Goal: Information Seeking & Learning: Learn about a topic

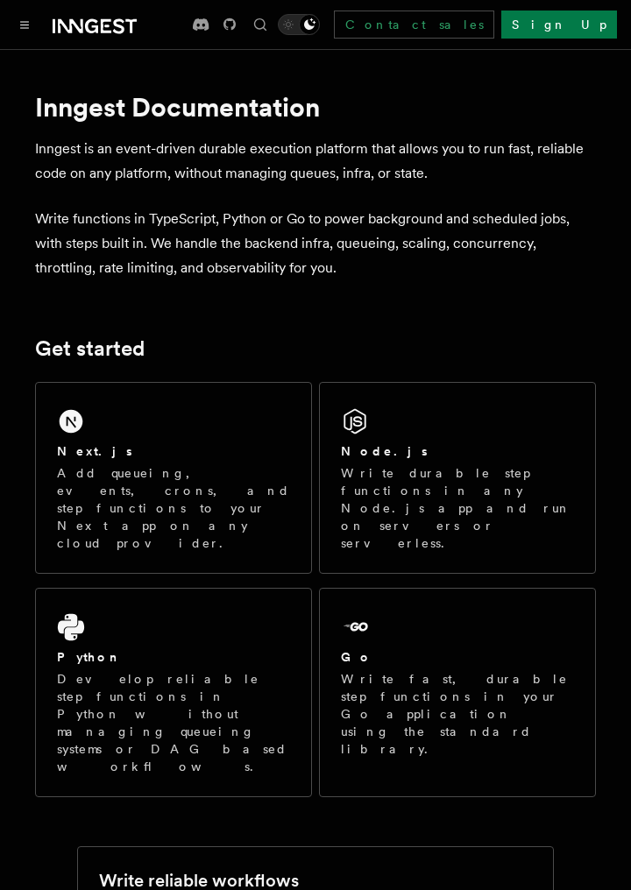
click at [520, 483] on p "Write durable step functions in any Node.js app and run on servers or serverles…" at bounding box center [457, 508] width 233 height 88
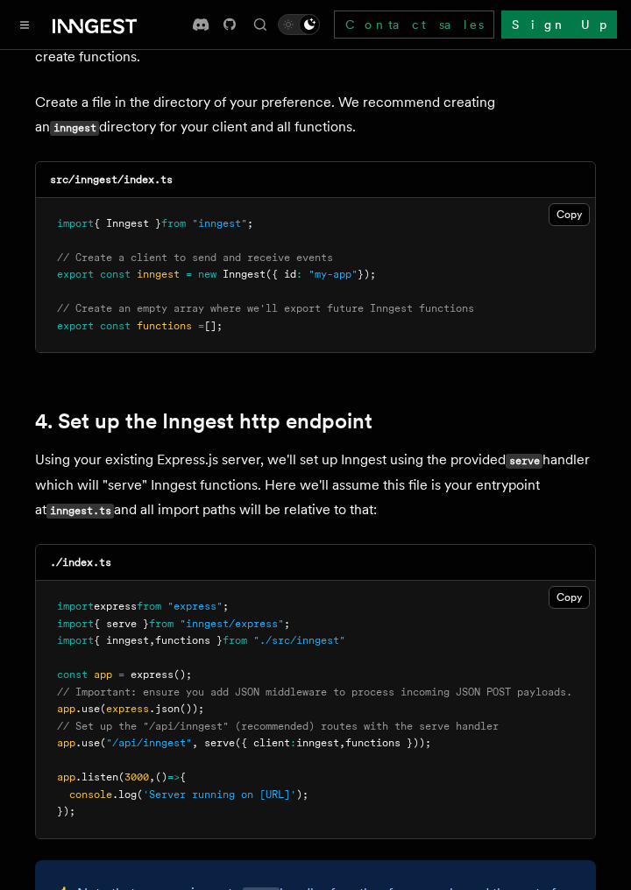
scroll to position [2350, 0]
click at [25, 25] on icon "Toggle navigation" at bounding box center [25, 25] width 8 height 6
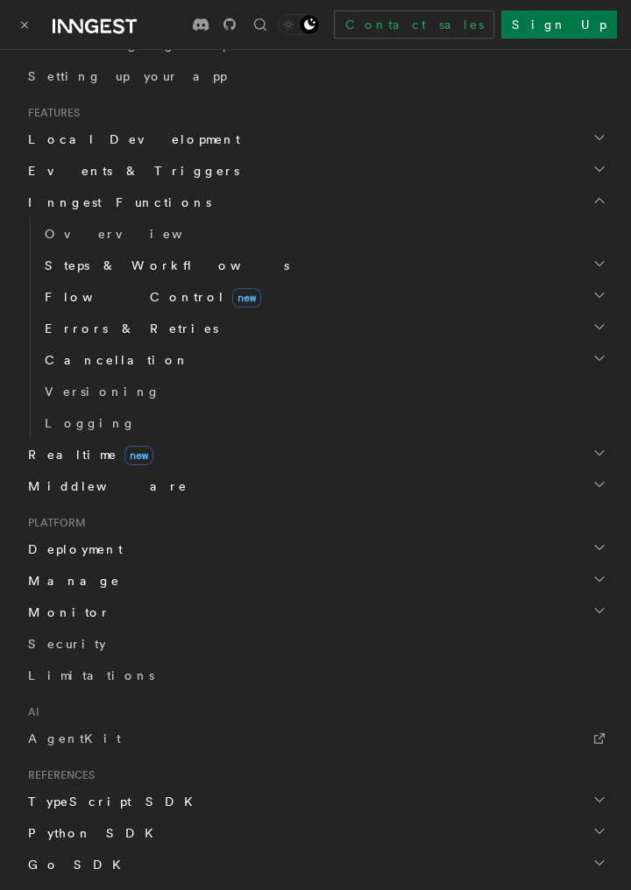
scroll to position [0, 0]
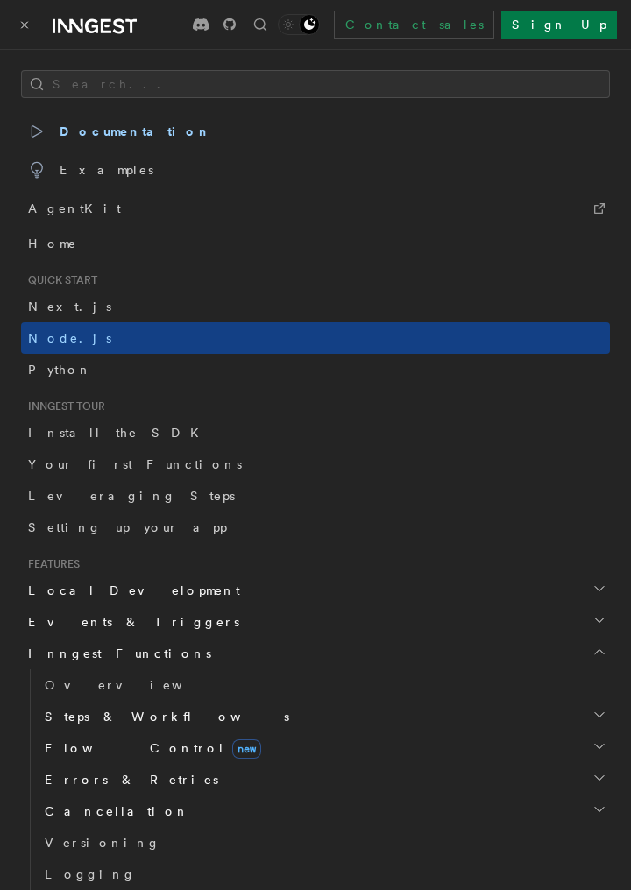
click at [18, 18] on button "Toggle navigation" at bounding box center [24, 24] width 21 height 21
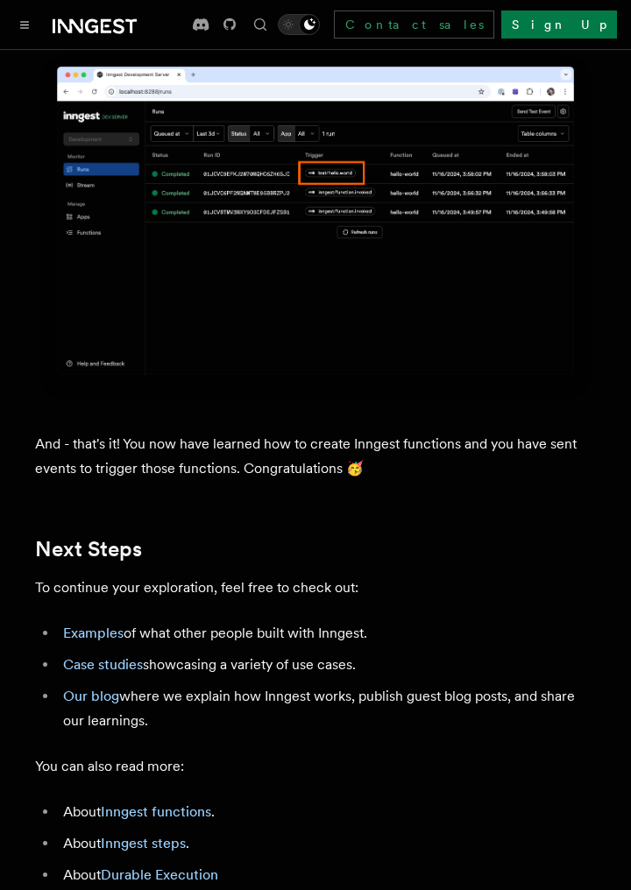
scroll to position [9803, 0]
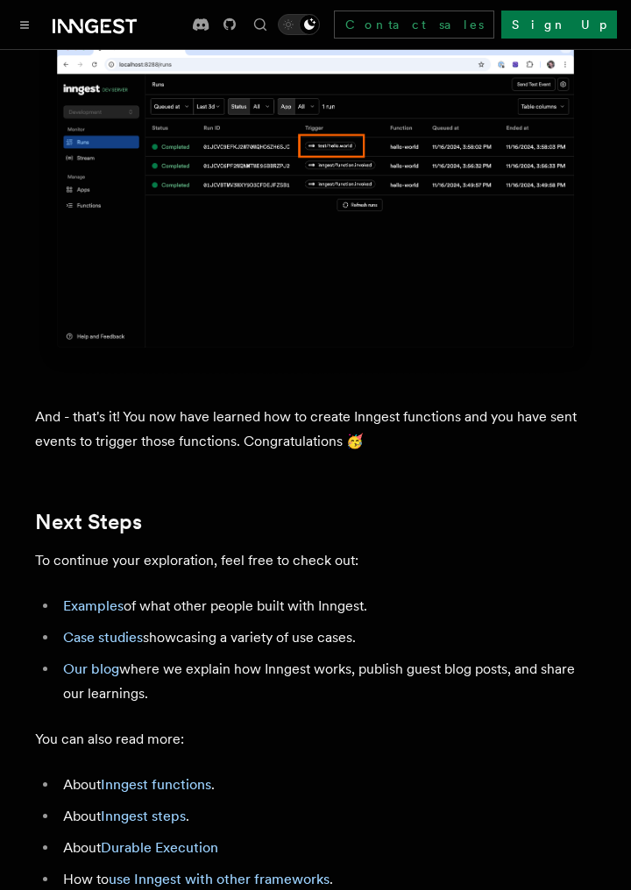
click at [84, 629] on link "Case studies" at bounding box center [103, 637] width 80 height 17
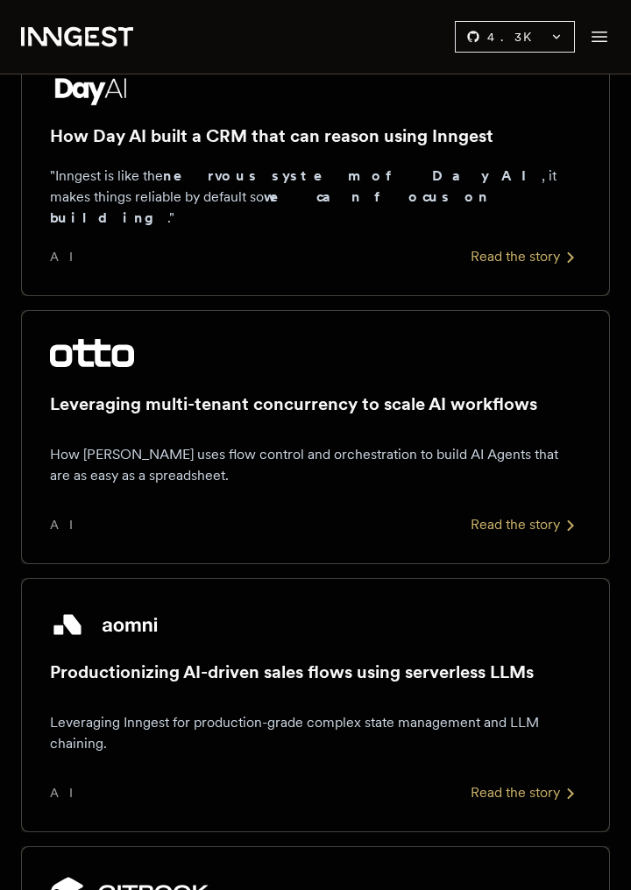
scroll to position [1846, 0]
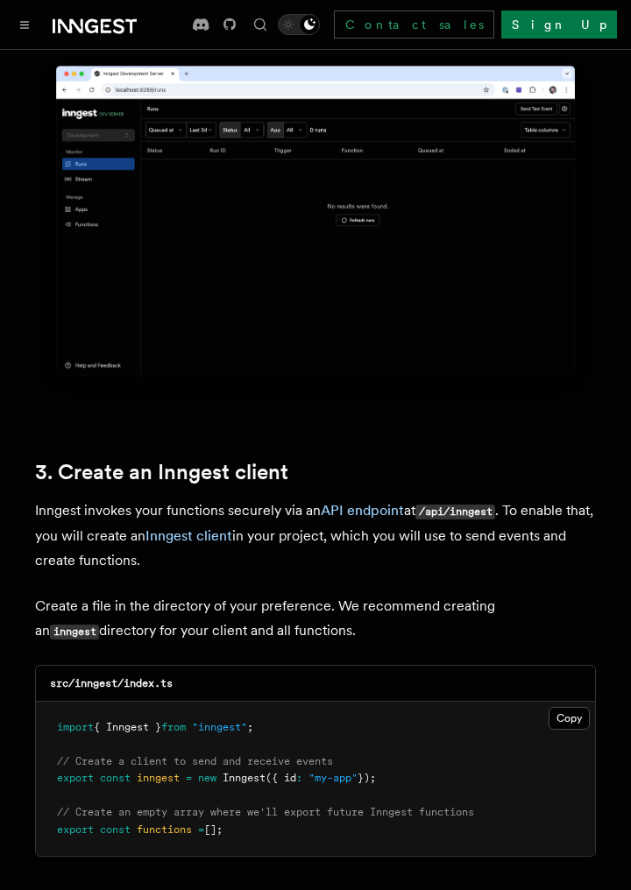
scroll to position [9803, 0]
